Goal: Use online tool/utility: Utilize a website feature to perform a specific function

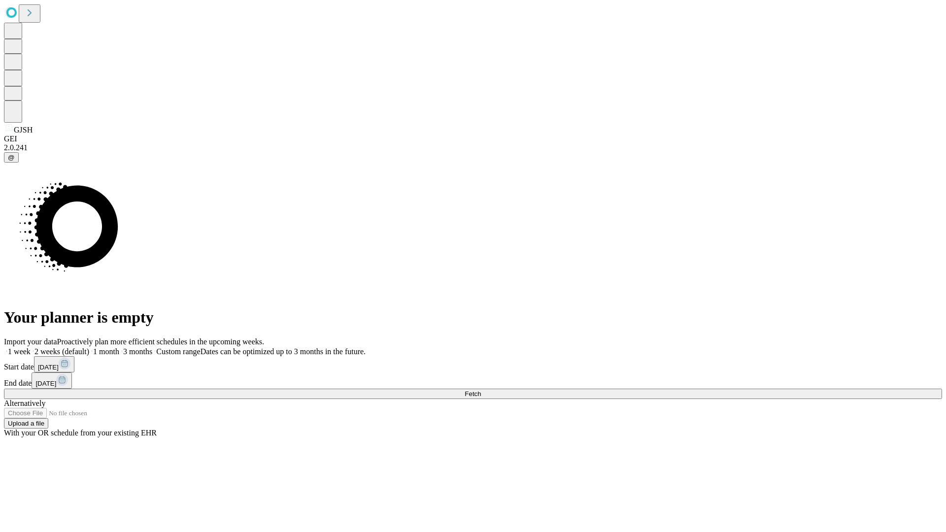
click at [481, 390] on span "Fetch" at bounding box center [473, 393] width 16 height 7
